Goal: Information Seeking & Learning: Learn about a topic

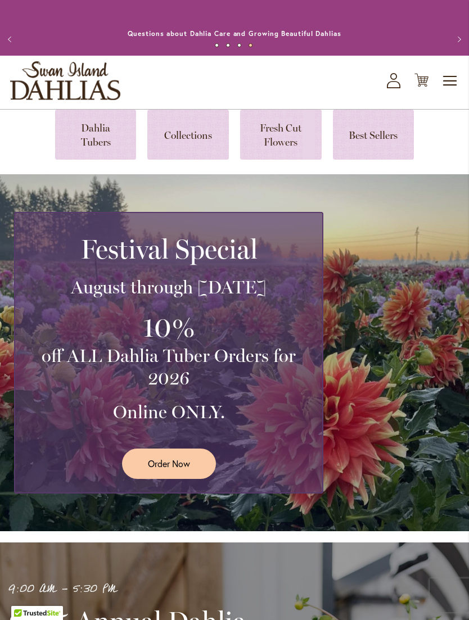
click at [175, 149] on link at bounding box center [188, 135] width 82 height 50
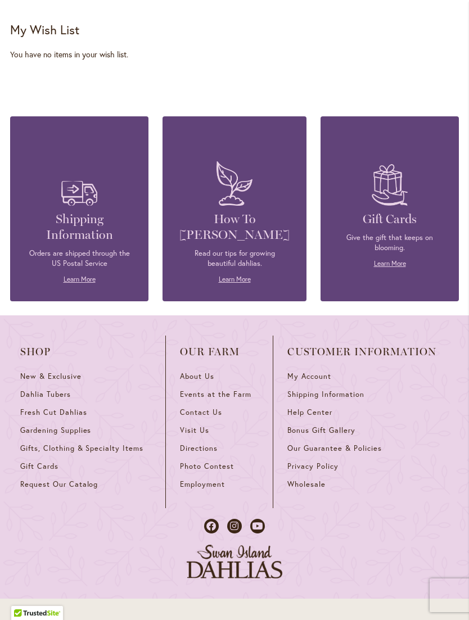
scroll to position [840, 0]
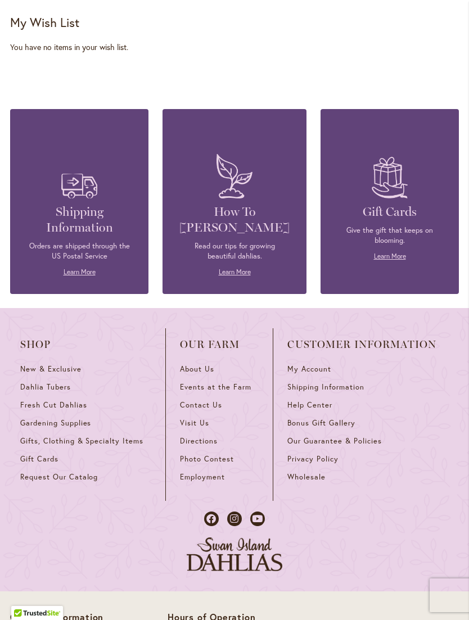
click at [239, 276] on link "Learn More" at bounding box center [235, 272] width 32 height 8
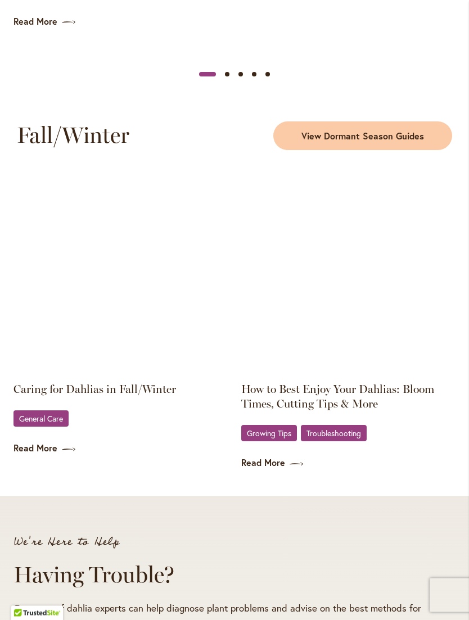
scroll to position [1568, 0]
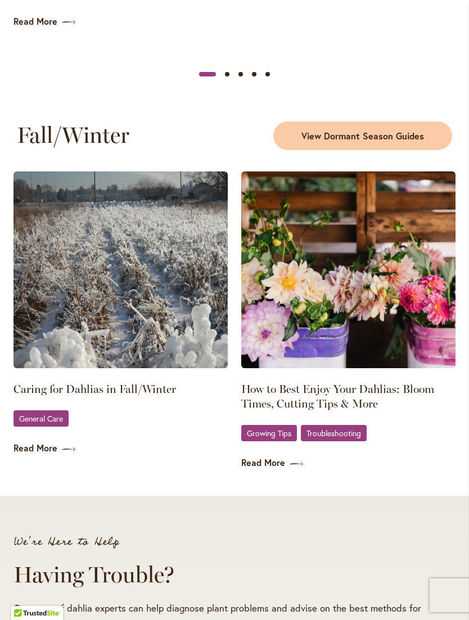
click at [35, 422] on span "General Care" at bounding box center [41, 418] width 44 height 7
